Goal: Task Accomplishment & Management: Use online tool/utility

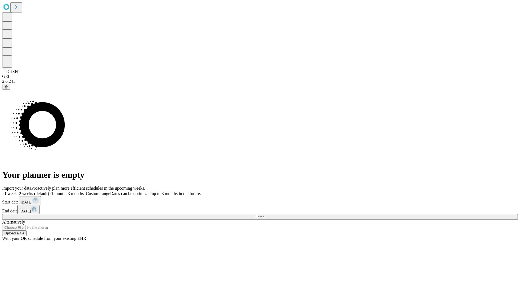
click at [264, 215] on span "Fetch" at bounding box center [259, 217] width 9 height 4
